Goal: Task Accomplishment & Management: Complete application form

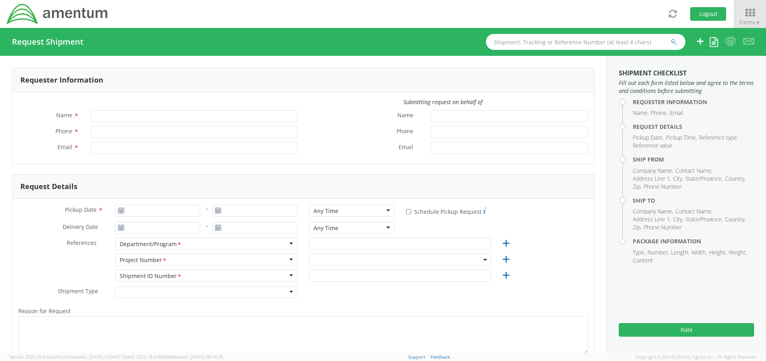
type input "[PERSON_NAME]"
type input "[PHONE_NUMBER]"
type input "[PERSON_NAME][EMAIL_ADDRESS][DOMAIN_NAME]"
click at [134, 210] on input "Pickup Date *" at bounding box center [157, 211] width 85 height 12
type input "[DATE]"
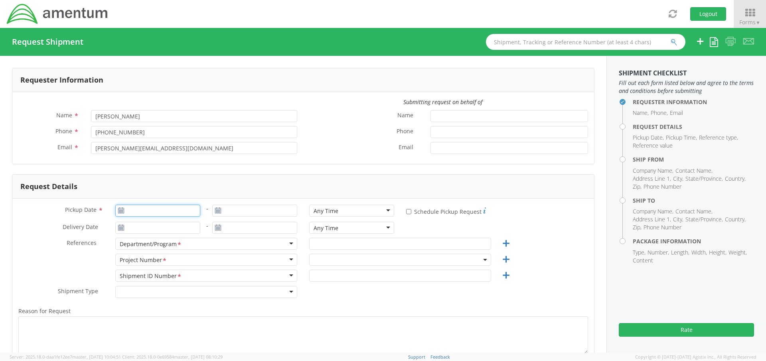
type input "[DATE]"
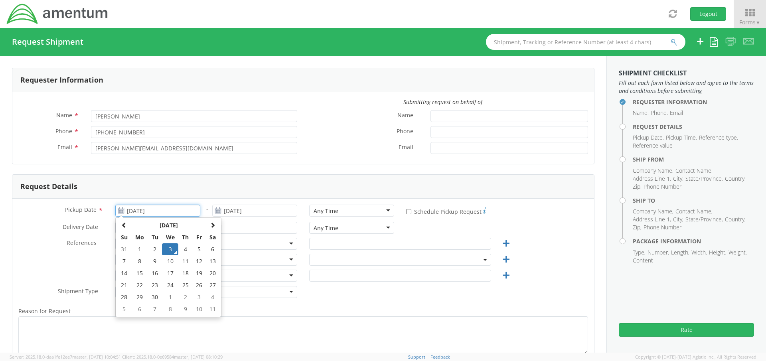
click at [170, 250] on td "3" at bounding box center [170, 249] width 17 height 12
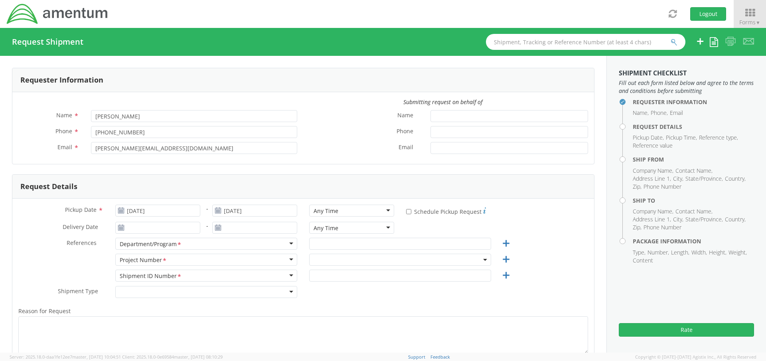
click at [319, 211] on div "Any Time" at bounding box center [325, 211] width 25 height 8
click at [37, 199] on div "Pickup Date * [DATE] - [DATE] Any Time Any Time Any Time 7:00 am - 10:00 am 10:…" at bounding box center [302, 304] width 581 height 210
click at [406, 212] on input "* Schedule Pickup Request" at bounding box center [408, 211] width 5 height 5
checkbox input "true"
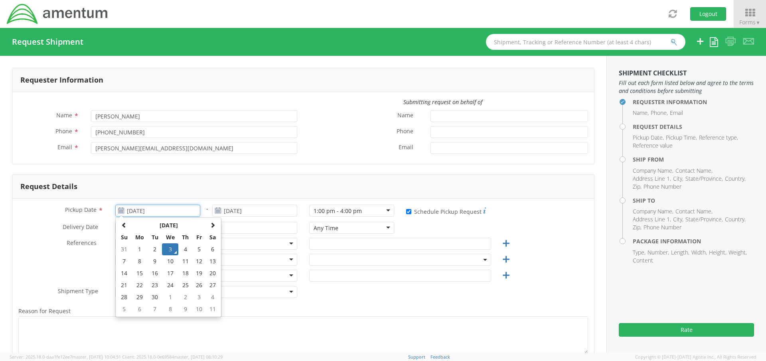
click at [183, 207] on input "[DATE]" at bounding box center [157, 211] width 85 height 12
click at [184, 247] on td "4" at bounding box center [185, 249] width 14 height 12
type input "[DATE]"
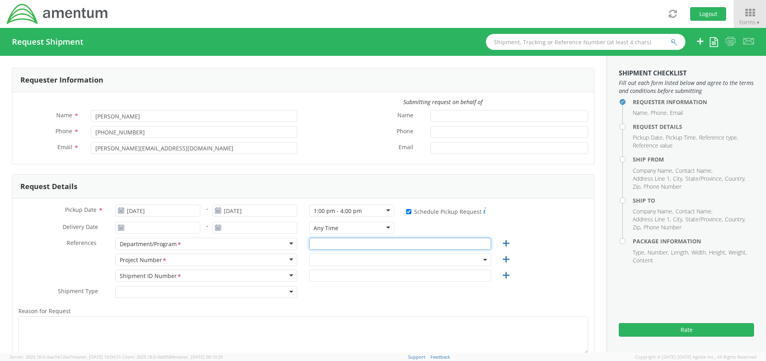
click at [351, 246] on input "text" at bounding box center [400, 244] width 182 height 12
type input "AUTEC"
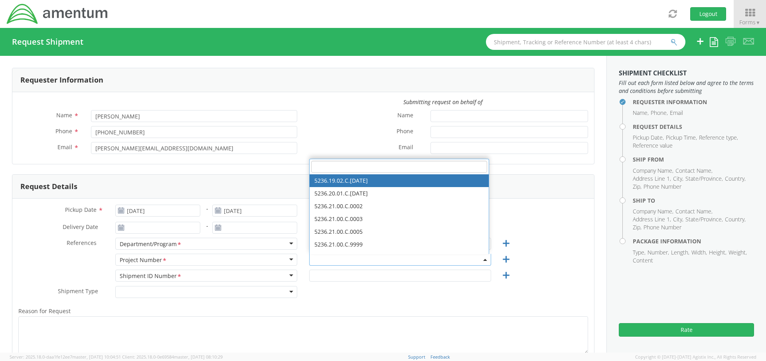
click at [321, 165] on input "search" at bounding box center [399, 167] width 176 height 12
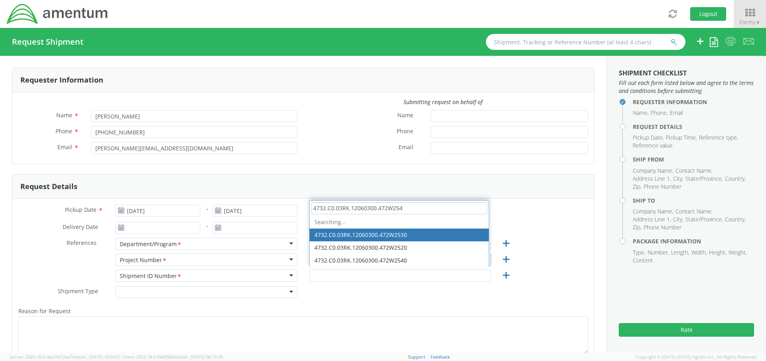
type input "4732.C0.03RK.12060300.472W2540"
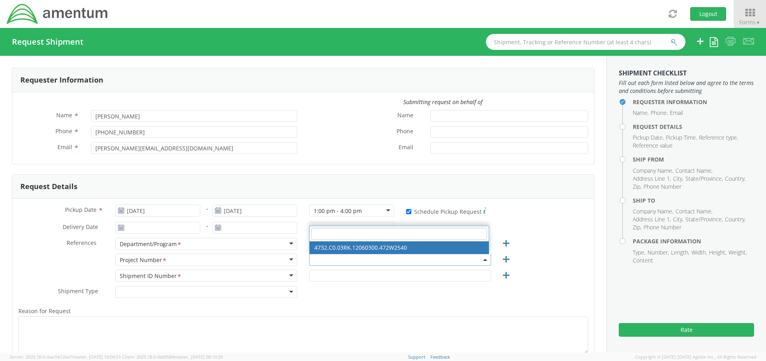
select select "4732.C0.03RK.12060300.472W2540"
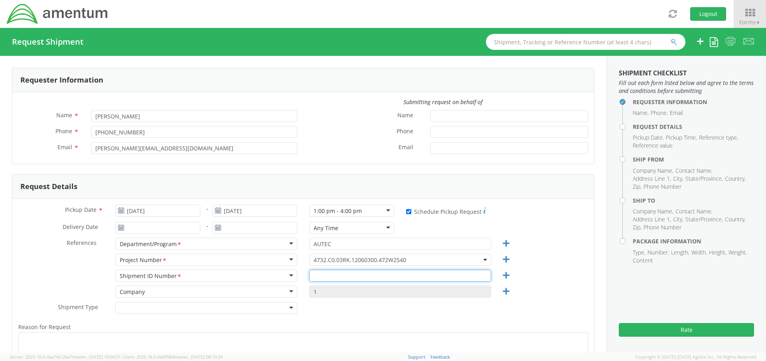
click at [328, 277] on input "text" at bounding box center [400, 276] width 182 height 12
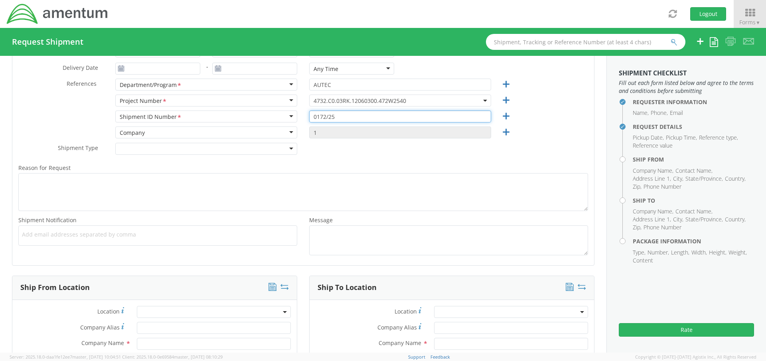
scroll to position [319, 0]
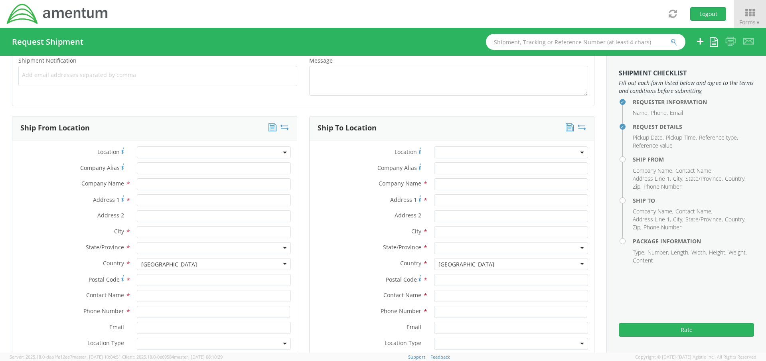
type input "0172/25"
click at [208, 153] on span at bounding box center [214, 152] width 154 height 12
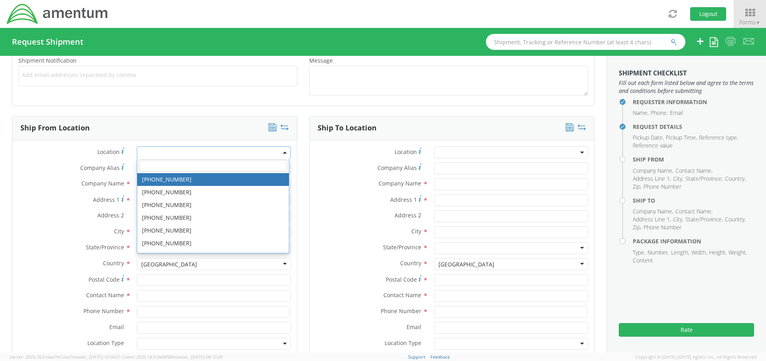
click at [196, 164] on input "search" at bounding box center [213, 166] width 148 height 12
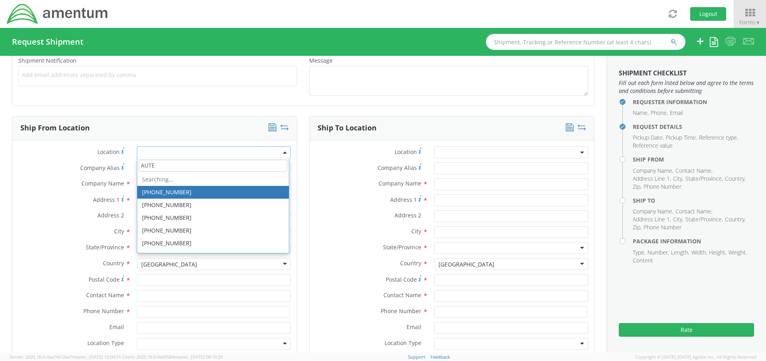
type input "AUTEC"
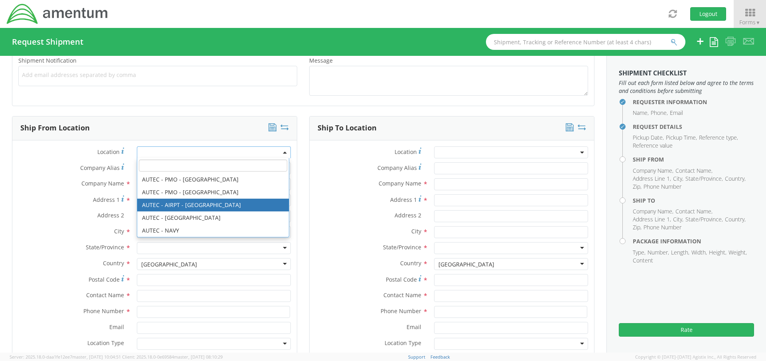
type input "Amentum Services, Inc."
type input "[STREET_ADDRESS]"
type input "[GEOGRAPHIC_DATA]"
type input "33406"
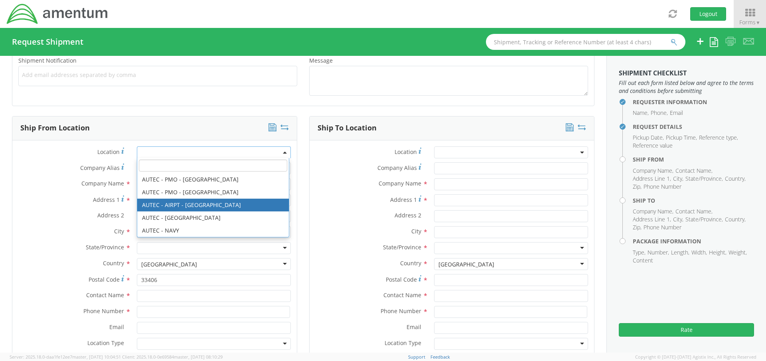
select select "53953"
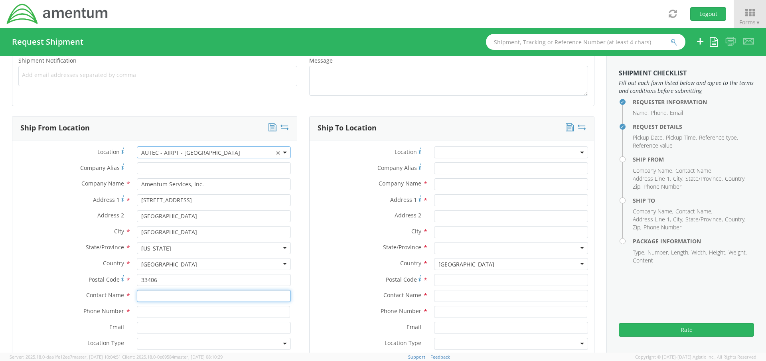
click at [184, 294] on input "text" at bounding box center [214, 296] width 154 height 12
click at [223, 298] on input "text" at bounding box center [214, 296] width 154 height 12
click at [199, 294] on input "text" at bounding box center [214, 296] width 154 height 12
click at [158, 295] on input "text" at bounding box center [214, 296] width 154 height 12
paste input "[PERSON_NAME]"
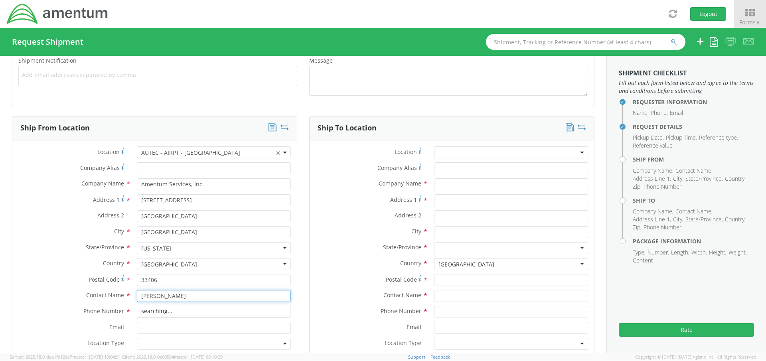
type input "[PERSON_NAME]"
drag, startPoint x: 65, startPoint y: 318, endPoint x: 61, endPoint y: 318, distance: 4.0
click at [61, 318] on div "Phone Number *" at bounding box center [154, 314] width 284 height 16
drag, startPoint x: 140, startPoint y: 311, endPoint x: 148, endPoint y: 310, distance: 8.0
click at [142, 311] on input at bounding box center [213, 312] width 153 height 12
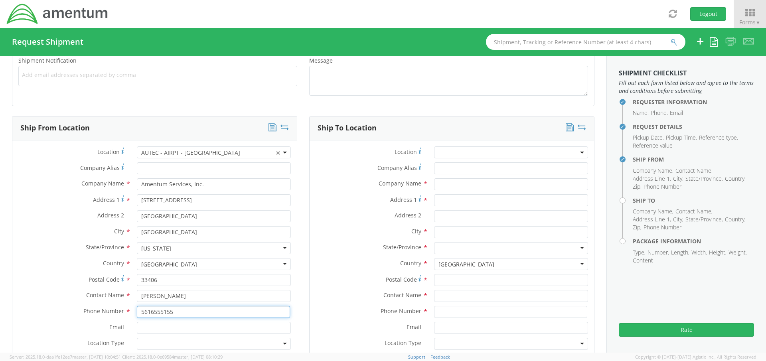
type input "5616555155"
click at [156, 328] on input "Email *" at bounding box center [214, 328] width 154 height 12
click at [145, 326] on input "Email *" at bounding box center [214, 328] width 154 height 12
paste input "[PERSON_NAME][EMAIL_ADDRESS][PERSON_NAME][DOMAIN_NAME]"
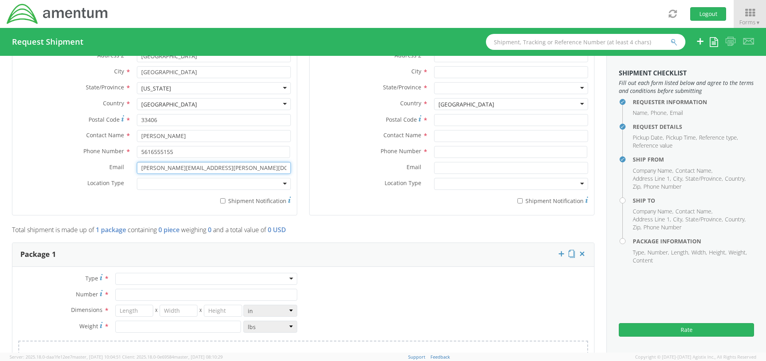
scroll to position [439, 0]
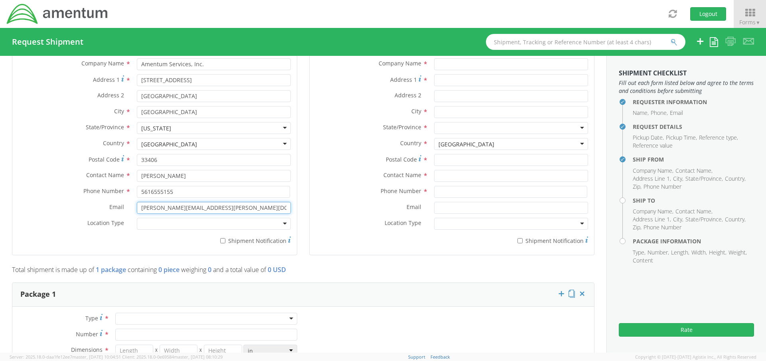
type input "[PERSON_NAME][EMAIL_ADDRESS][PERSON_NAME][DOMAIN_NAME]"
click at [172, 224] on div at bounding box center [214, 224] width 154 height 12
drag, startPoint x: 162, startPoint y: 241, endPoint x: 26, endPoint y: 7, distance: 270.4
click at [26, 26] on div "Location * AUTEC - AIRPT - [GEOGRAPHIC_DATA] × AUTEC - AIRPT - West Palm Beach …" at bounding box center [154, 137] width 284 height 223
click at [222, 238] on input "* Shipment Notification" at bounding box center [222, 240] width 5 height 5
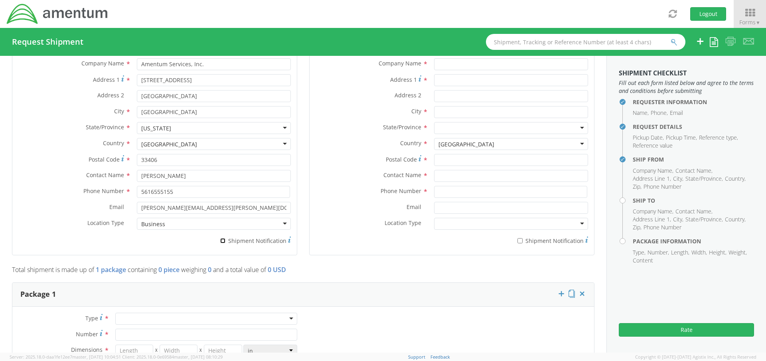
checkbox input "true"
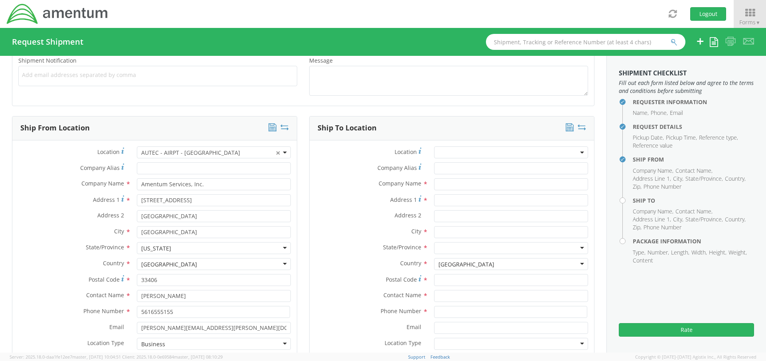
click at [467, 176] on div "Company Alias *" at bounding box center [451, 170] width 284 height 16
click at [467, 182] on input "text" at bounding box center [511, 184] width 154 height 12
click at [439, 185] on input "text" at bounding box center [511, 184] width 154 height 12
paste input "Capt. [PERSON_NAME]"
type input "Capt. [PERSON_NAME]"
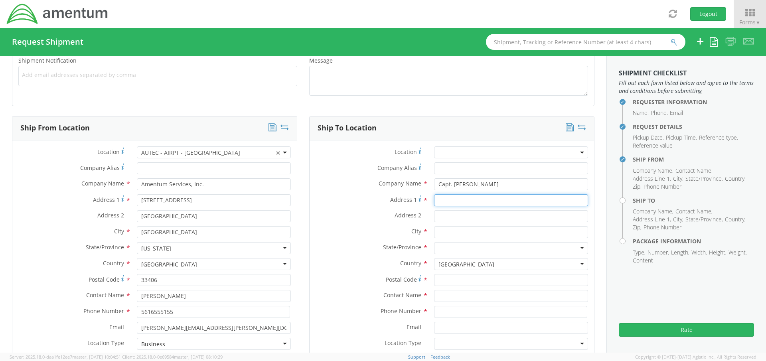
click at [458, 199] on input "Address 1 *" at bounding box center [511, 200] width 154 height 12
click at [441, 201] on input "Address 1 *" at bounding box center [511, 200] width 154 height 12
paste input "[STREET_ADDRESS]"
type input "[STREET_ADDRESS]"
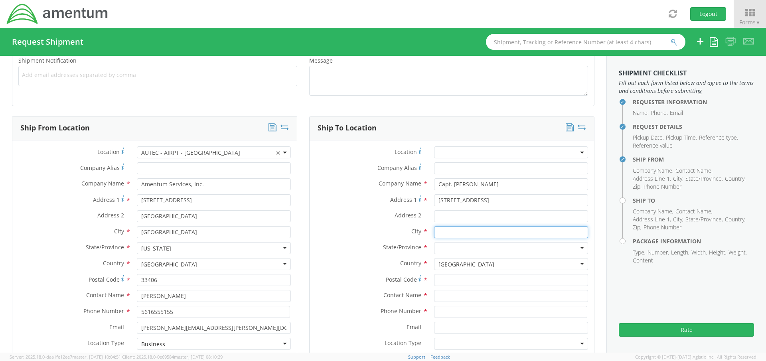
click at [450, 233] on input "text" at bounding box center [511, 232] width 154 height 12
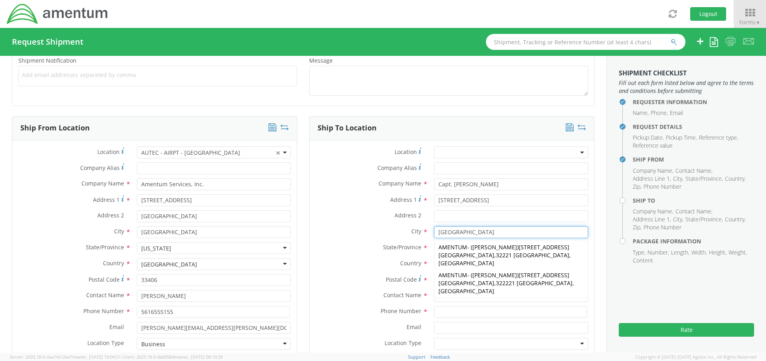
type input "[GEOGRAPHIC_DATA]"
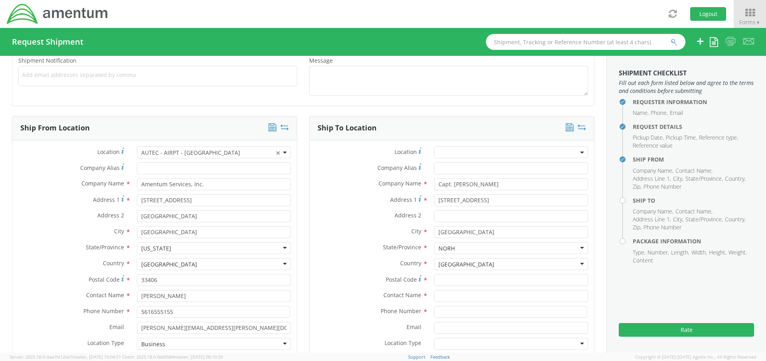
type input "NOR"
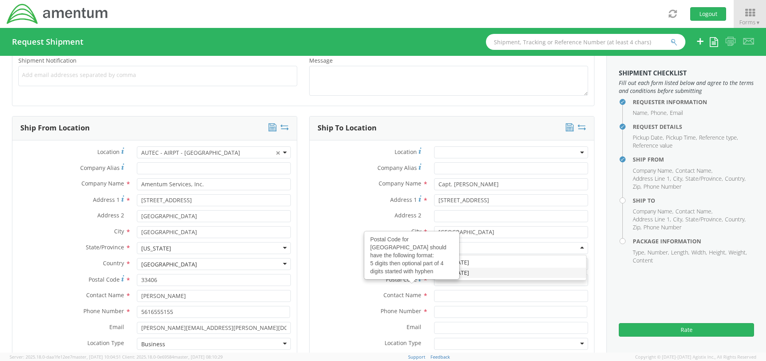
click at [309, 146] on div "Location * Company Alias * Company Name * Capt. [PERSON_NAME] Address 1 * [GEOG…" at bounding box center [451, 257] width 284 height 223
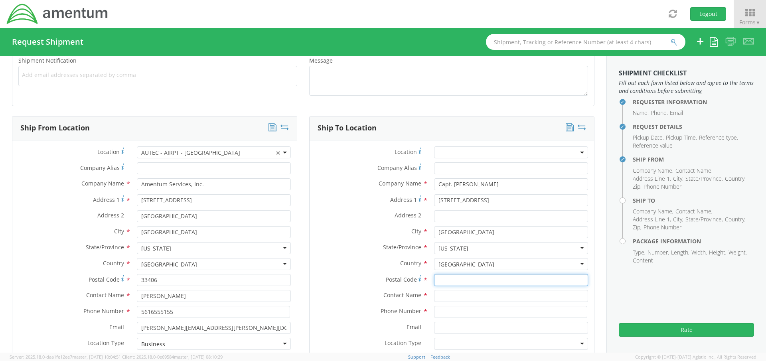
click at [452, 280] on input "Postal Code *" at bounding box center [511, 280] width 154 height 12
type input "28540"
click at [450, 296] on input "text" at bounding box center [511, 296] width 154 height 12
paste input "Capt. [PERSON_NAME]"
type input "Capt. [PERSON_NAME]"
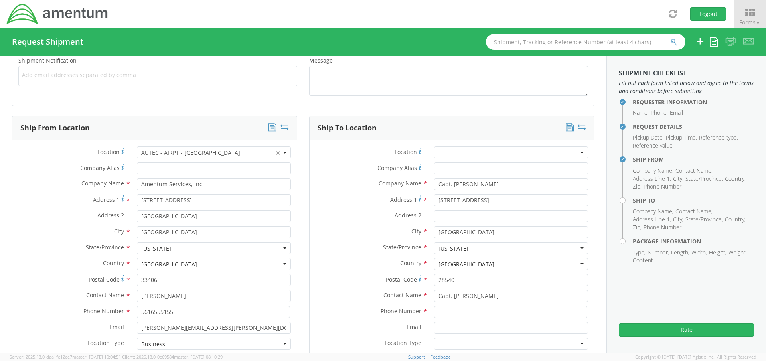
click at [386, 335] on div "Email *" at bounding box center [451, 330] width 284 height 16
click at [449, 304] on div "Contact Name * Capt. [PERSON_NAME]" at bounding box center [451, 298] width 284 height 16
click at [444, 315] on input at bounding box center [510, 312] width 153 height 12
type input "[PHONE_NUMBER]"
click at [451, 332] on input "Email *" at bounding box center [511, 328] width 154 height 12
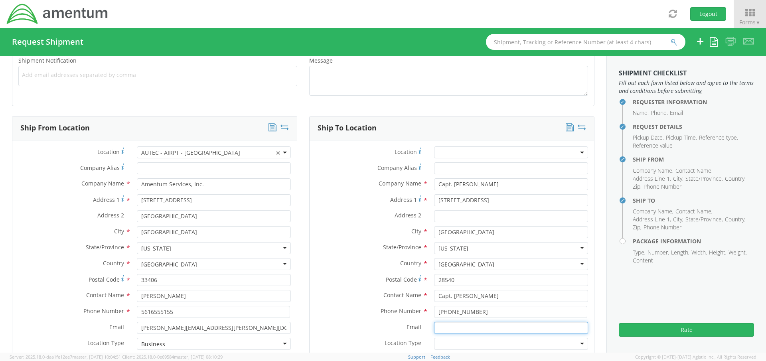
click at [451, 327] on input "Email *" at bounding box center [511, 328] width 154 height 12
paste input "[EMAIL_ADDRESS][DOMAIN_NAME]"
type input "[EMAIL_ADDRESS][DOMAIN_NAME]"
click at [339, 311] on label "Phone Number *" at bounding box center [368, 311] width 118 height 10
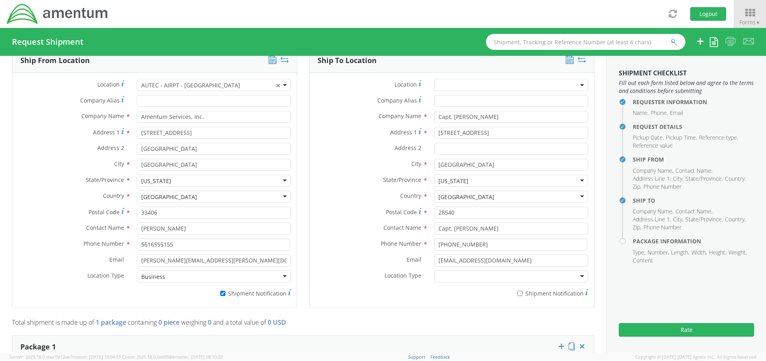
scroll to position [399, 0]
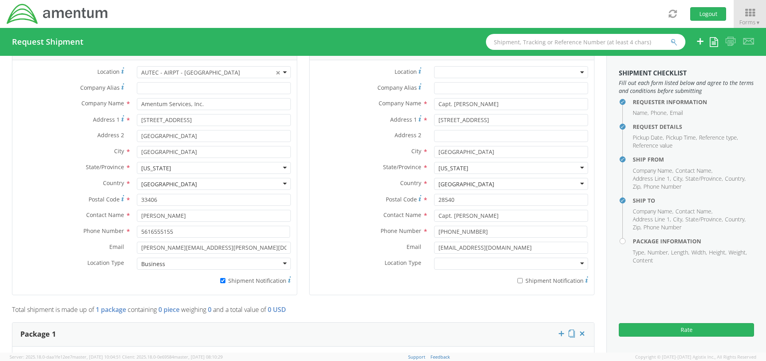
click at [485, 261] on div at bounding box center [511, 264] width 154 height 12
click at [309, 66] on div "Location * Company Alias * Company Name * Capt. [PERSON_NAME] Address 1 * [GEOG…" at bounding box center [451, 177] width 284 height 223
click at [517, 282] on input "* Shipment Notification" at bounding box center [519, 280] width 5 height 5
checkbox input "true"
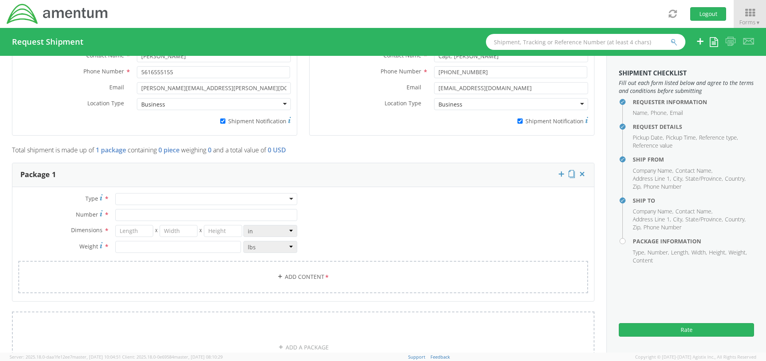
click at [176, 199] on div at bounding box center [206, 199] width 182 height 12
drag, startPoint x: 134, startPoint y: 276, endPoint x: 20, endPoint y: 6, distance: 294.2
click at [20, 193] on div "Type * Your Packaging Your Packaging Crate(s) Envelope Pallet(s) Oversized (Not…" at bounding box center [302, 248] width 581 height 110
click at [136, 217] on input "Number *" at bounding box center [206, 215] width 182 height 12
type input "1"
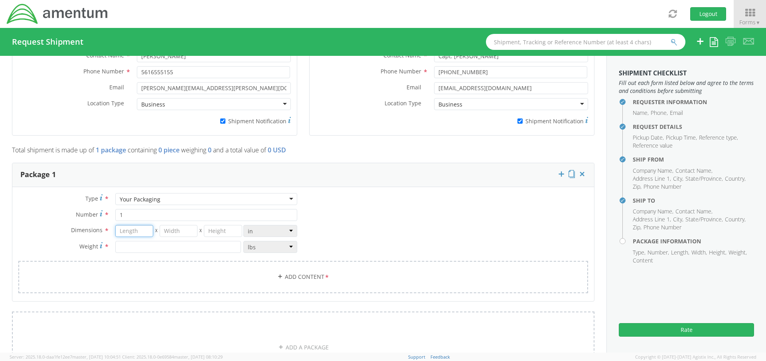
click at [142, 230] on input "number" at bounding box center [134, 231] width 38 height 12
type input "11"
type input "1.5"
type input "12"
type input "3"
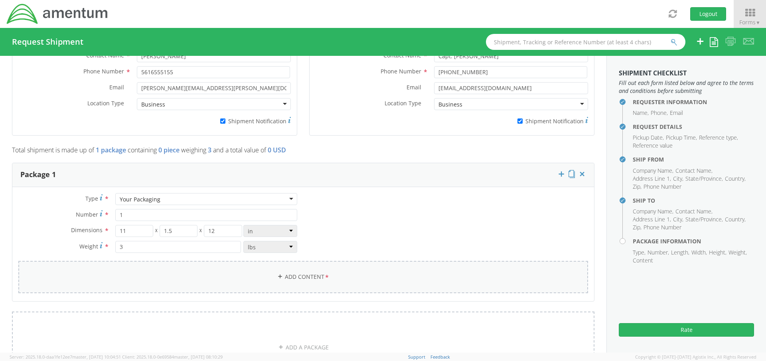
click at [301, 275] on link "Add Content *" at bounding box center [303, 277] width 570 height 32
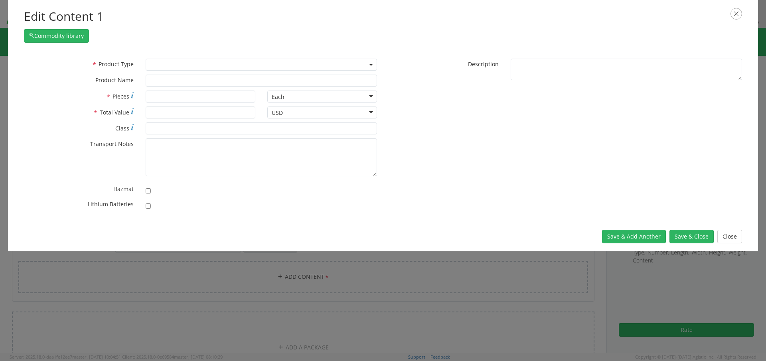
click at [235, 67] on span at bounding box center [261, 65] width 231 height 12
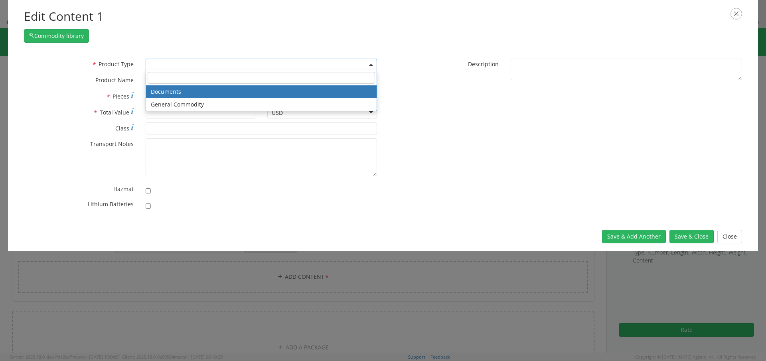
select select "DOCUMENT"
type input "Documents"
type input "1"
type textarea "Documents"
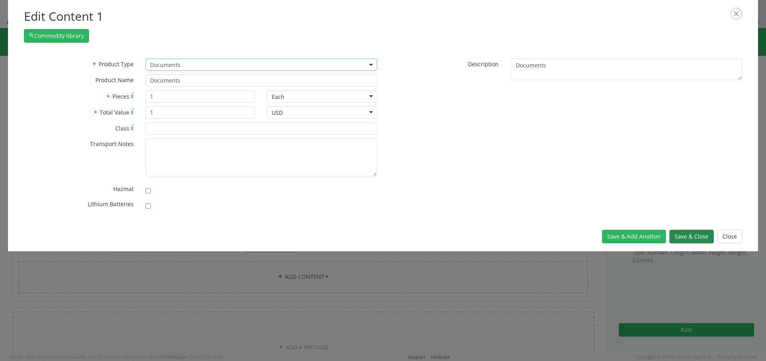
click at [702, 239] on button "Save & Close" at bounding box center [691, 237] width 44 height 14
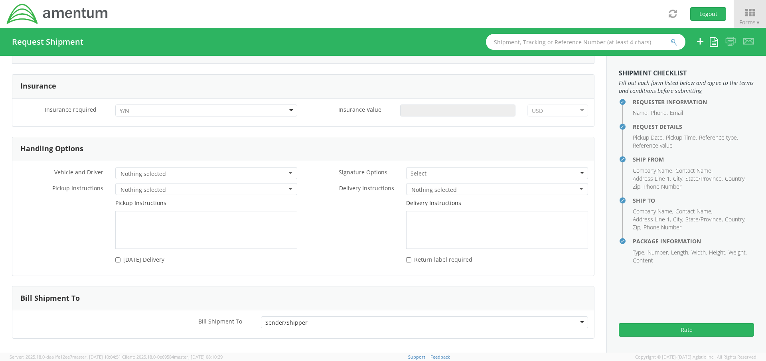
scroll to position [987, 0]
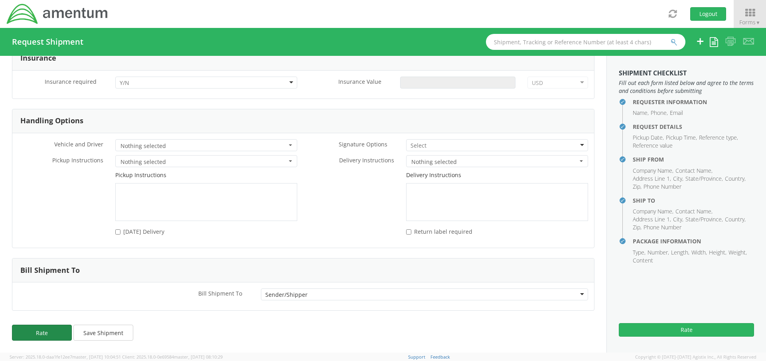
click at [50, 331] on button "Rate" at bounding box center [42, 333] width 60 height 16
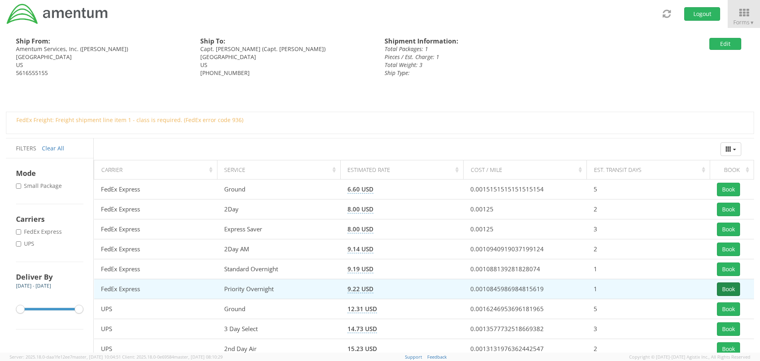
click at [727, 291] on button "Book" at bounding box center [728, 289] width 23 height 14
